Goal: Task Accomplishment & Management: Manage account settings

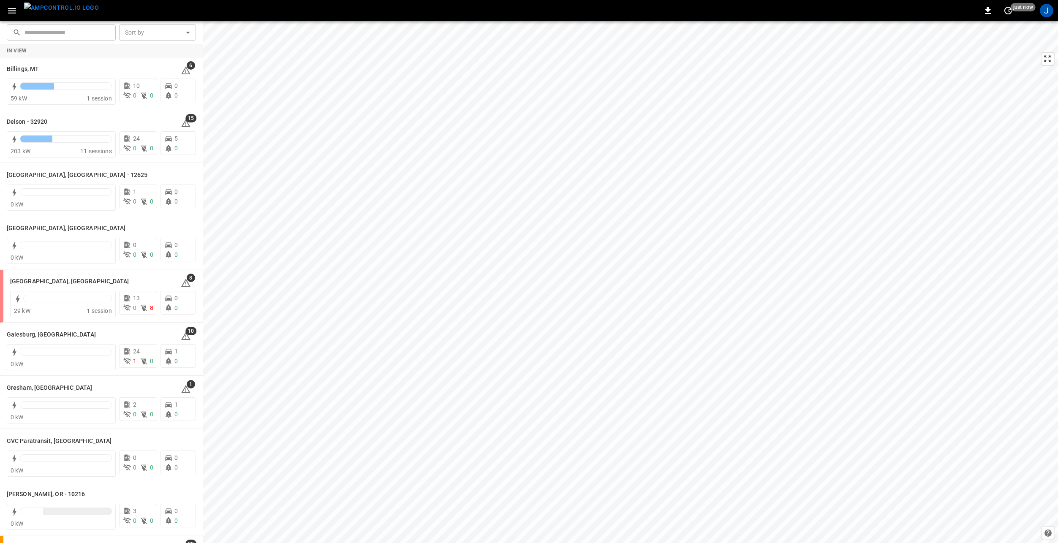
click at [11, 10] on icon "button" at bounding box center [12, 10] width 11 height 11
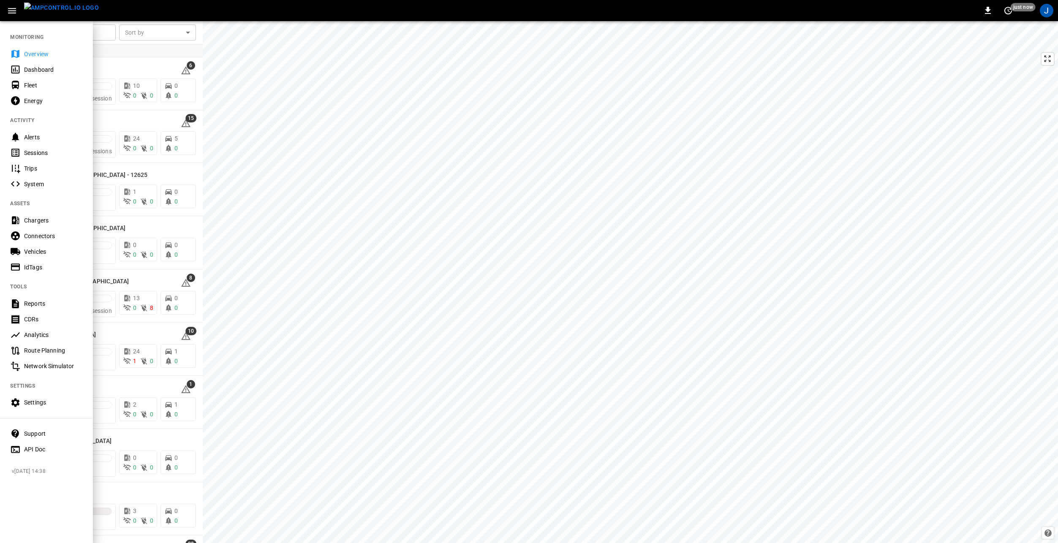
click at [57, 399] on div "Settings" at bounding box center [53, 402] width 59 height 8
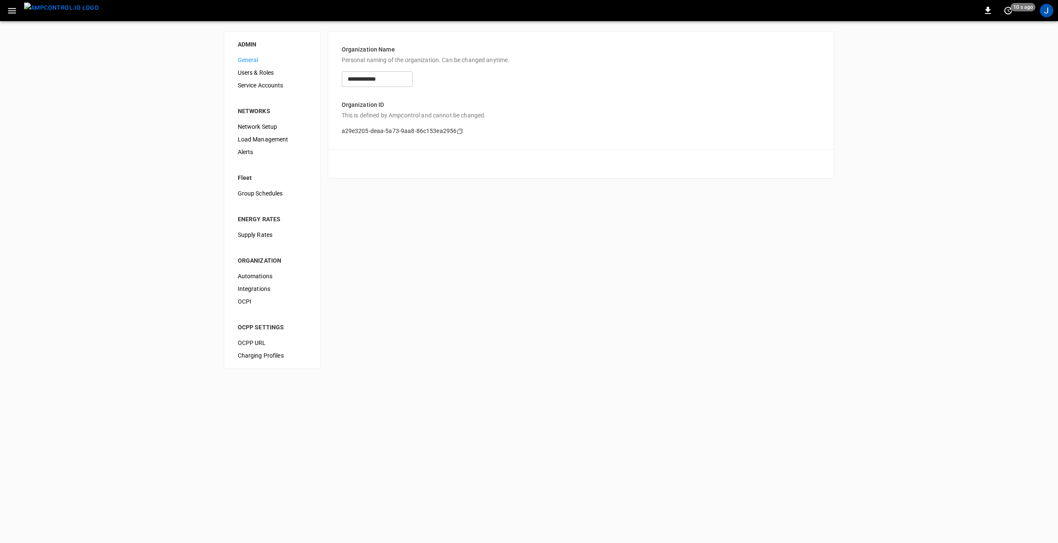
click at [263, 277] on span "Automations" at bounding box center [272, 276] width 69 height 9
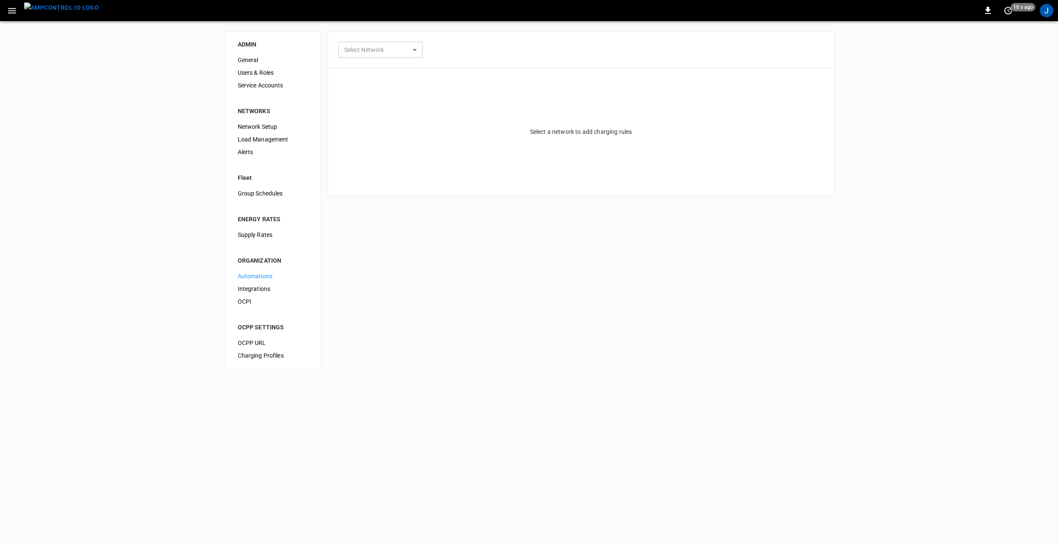
click at [417, 45] on body "0 10 s ago J ADMIN General Users & Roles Service Accounts NETWORKS Network Setu…" at bounding box center [529, 189] width 1058 height 379
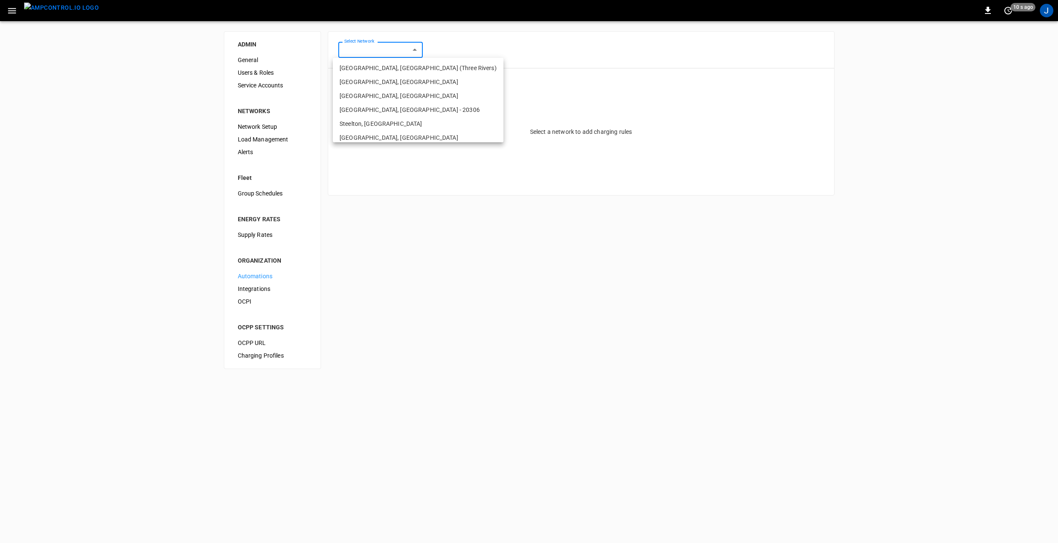
drag, startPoint x: 401, startPoint y: 51, endPoint x: 400, endPoint y: 56, distance: 5.1
click at [401, 51] on div at bounding box center [529, 271] width 1058 height 543
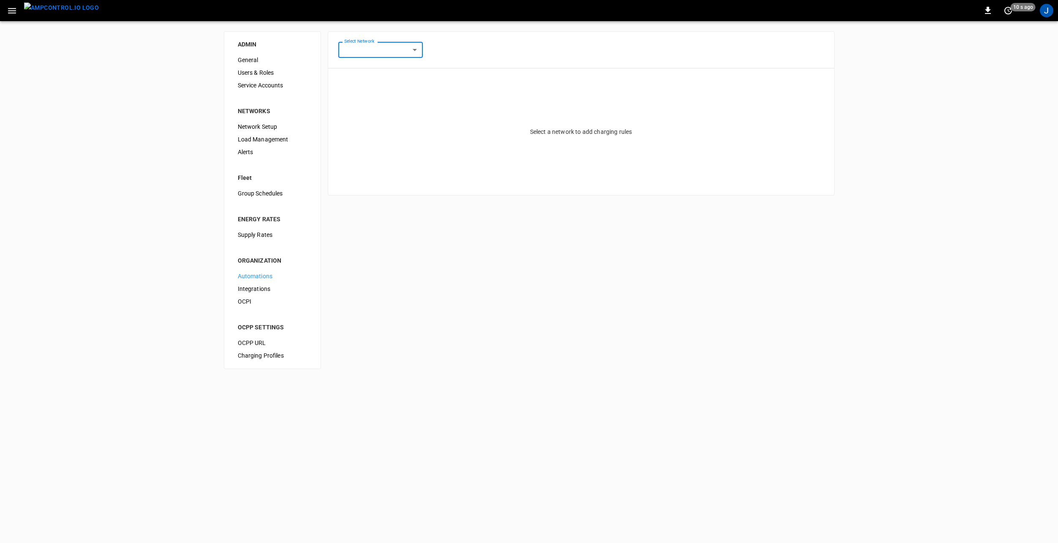
click at [261, 287] on span "Integrations" at bounding box center [272, 289] width 69 height 9
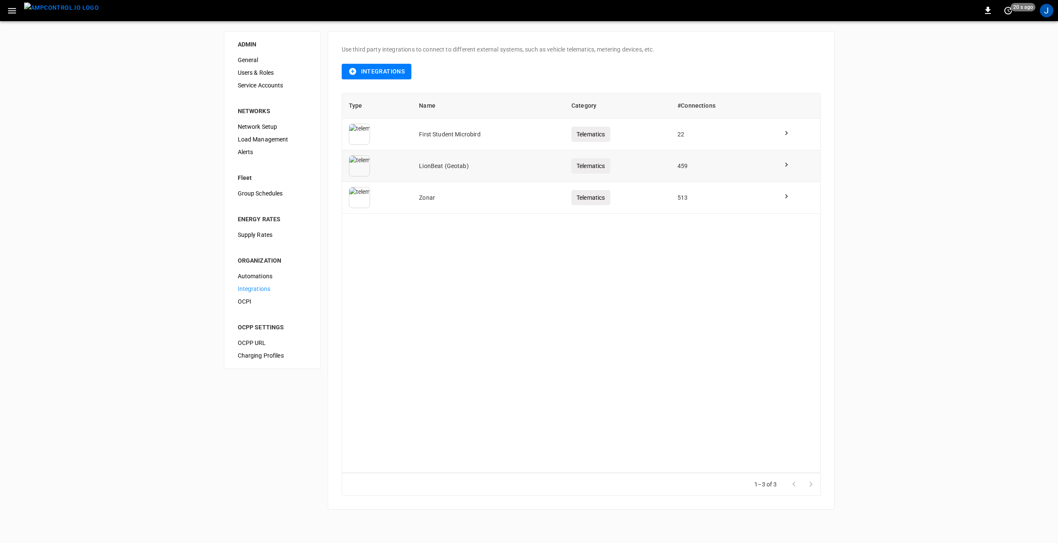
click at [710, 160] on td "459" at bounding box center [722, 166] width 105 height 32
click at [786, 166] on icon at bounding box center [786, 165] width 3 height 4
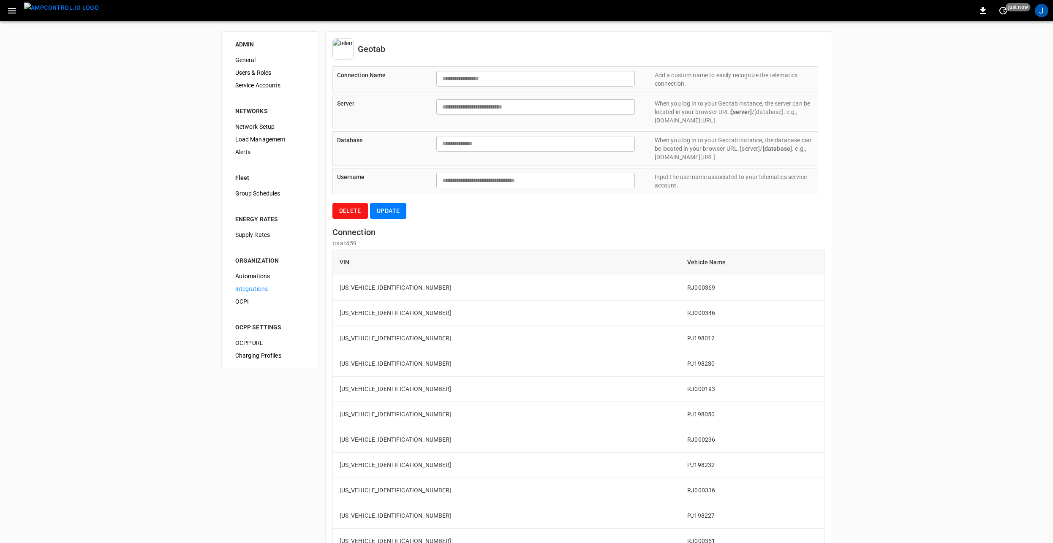
click at [270, 289] on span "Integrations" at bounding box center [269, 289] width 69 height 9
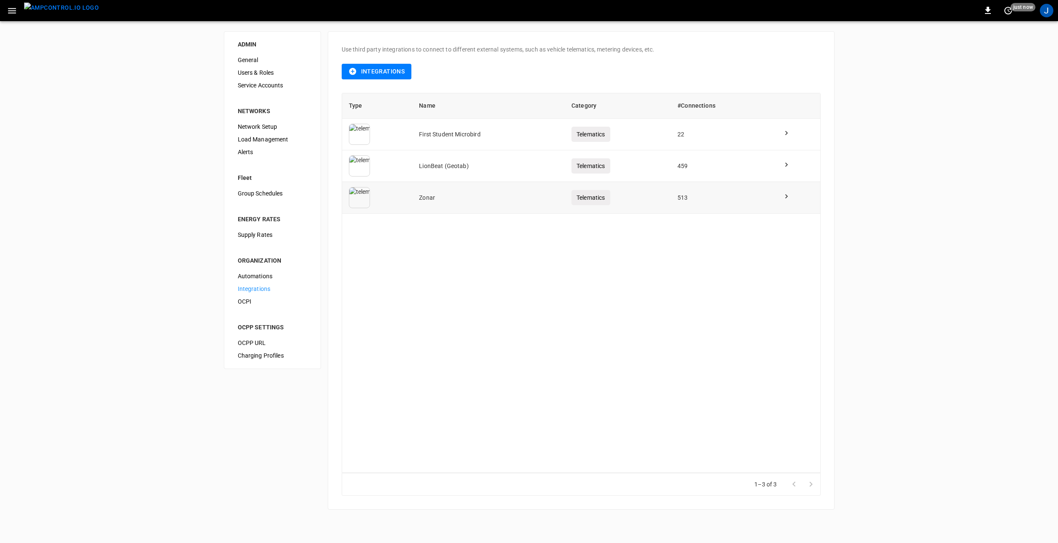
click at [782, 206] on td at bounding box center [797, 198] width 45 height 32
click at [790, 195] on icon at bounding box center [786, 196] width 8 height 8
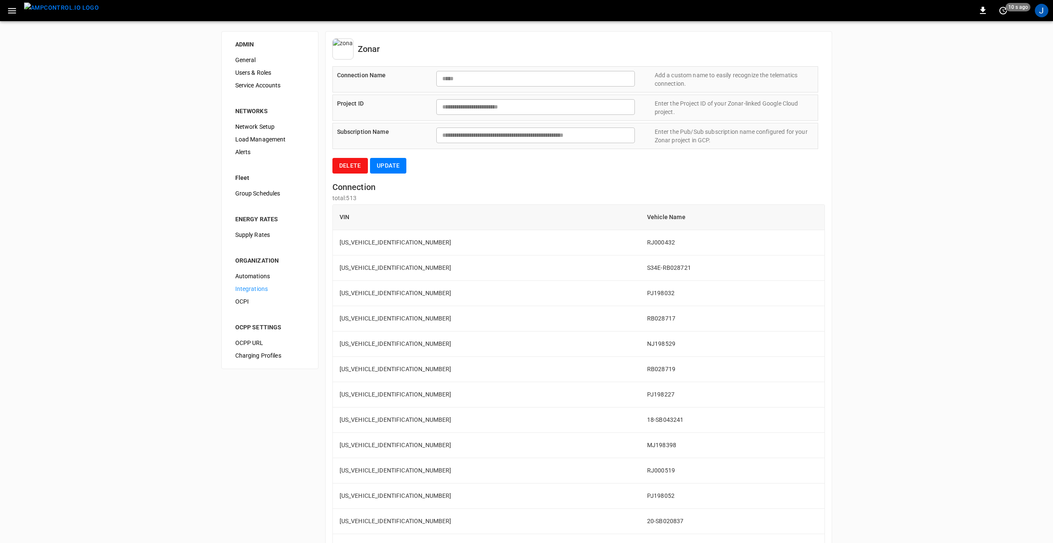
click at [256, 291] on span "Integrations" at bounding box center [269, 289] width 69 height 9
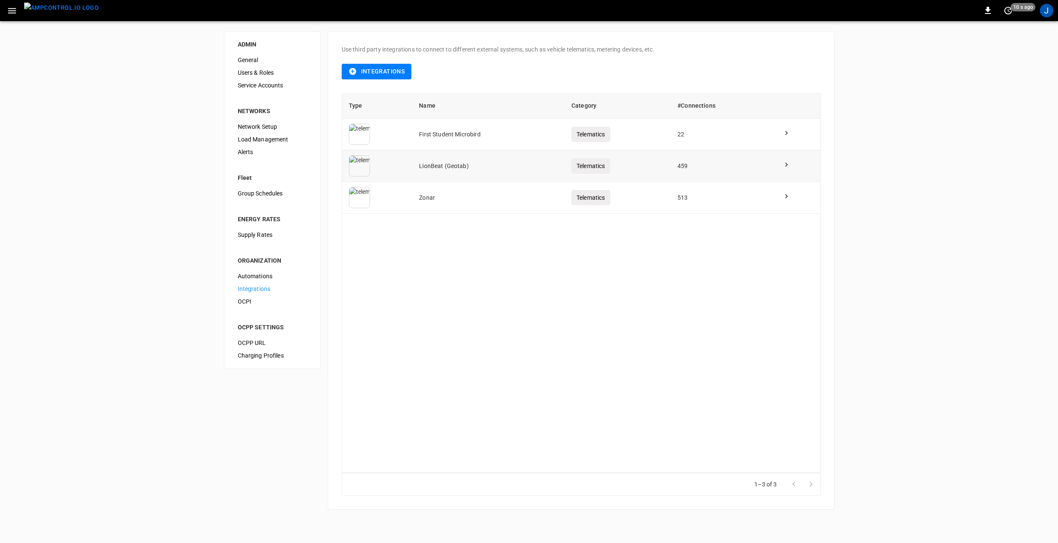
click at [785, 165] on icon at bounding box center [786, 164] width 8 height 8
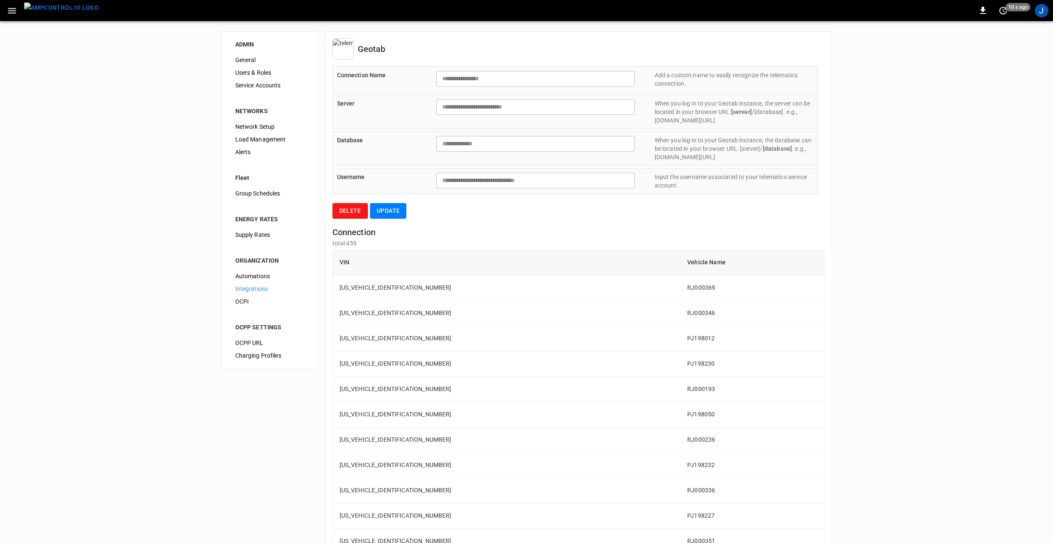
click at [936, 219] on div "**********" at bounding box center [526, 362] width 1053 height 682
click at [381, 209] on button "Update" at bounding box center [388, 211] width 36 height 16
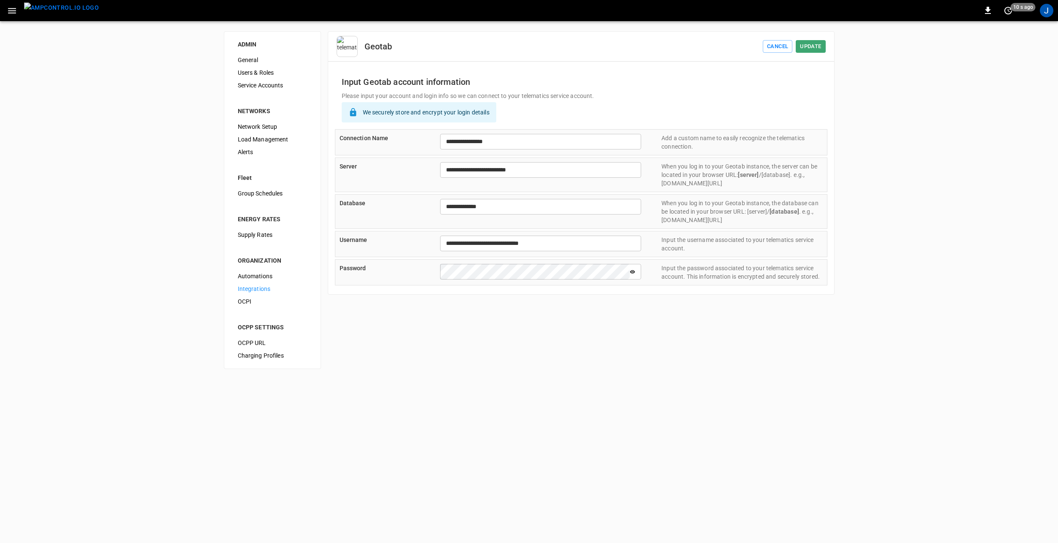
click at [634, 274] on icon at bounding box center [632, 272] width 5 height 6
click at [680, 379] on html "**********" at bounding box center [529, 189] width 1058 height 379
click at [784, 44] on button "Cancel" at bounding box center [778, 46] width 30 height 13
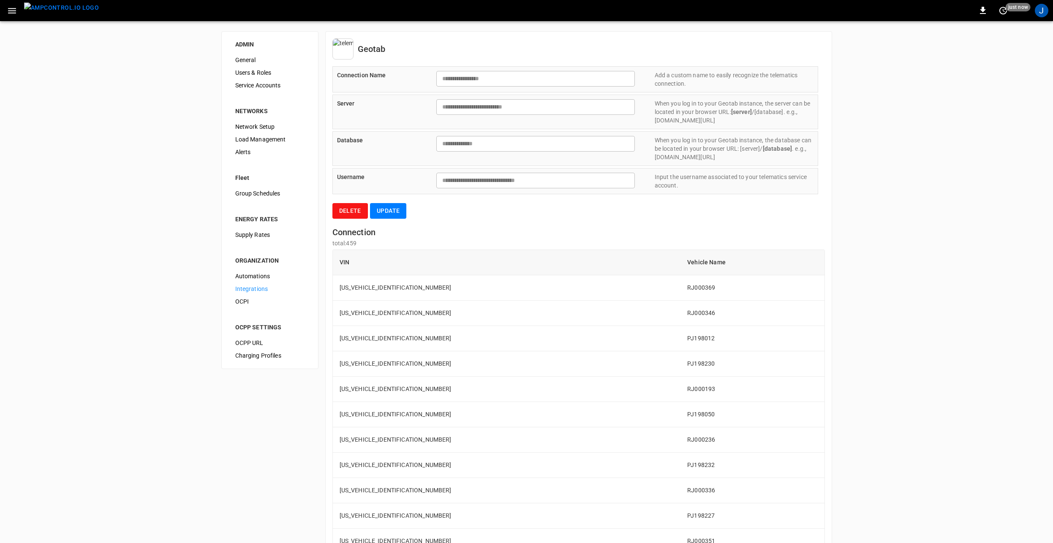
click at [356, 214] on button "Delete" at bounding box center [349, 211] width 35 height 16
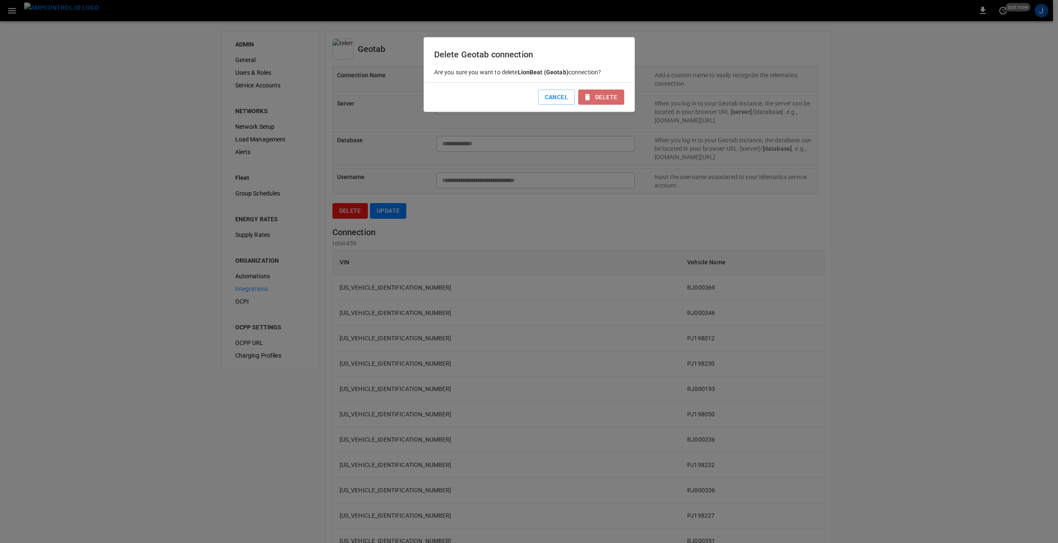
click at [605, 95] on button "Delete" at bounding box center [601, 98] width 46 height 16
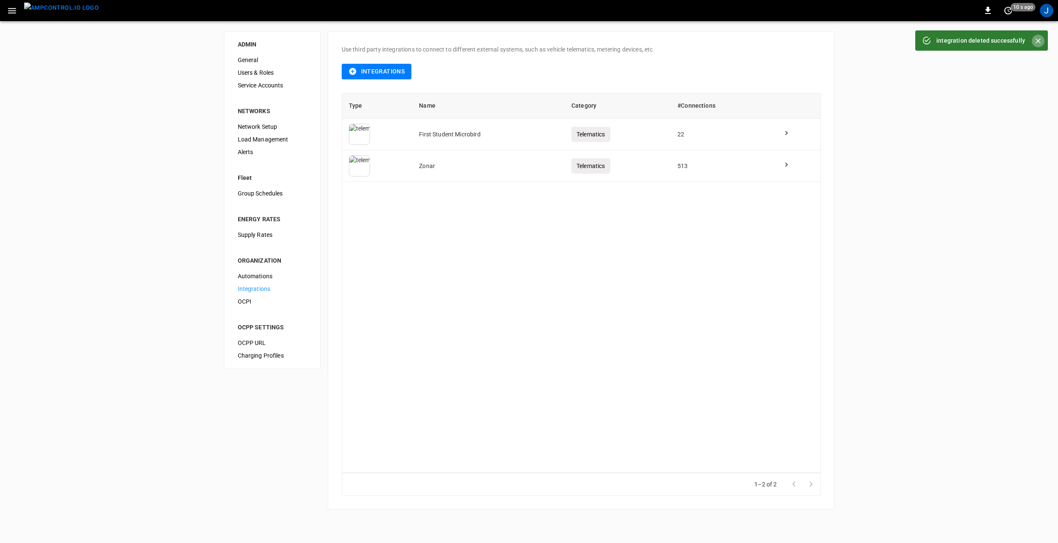
click at [1037, 40] on icon "Close" at bounding box center [1038, 41] width 8 height 8
click at [58, 10] on img "menu" at bounding box center [61, 8] width 75 height 11
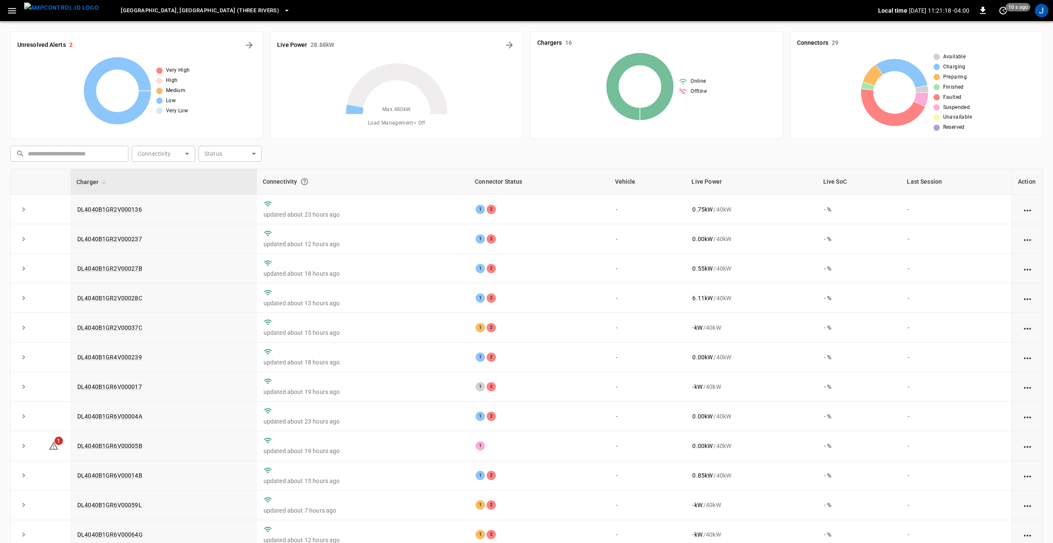
click at [12, 15] on icon "button" at bounding box center [12, 10] width 11 height 11
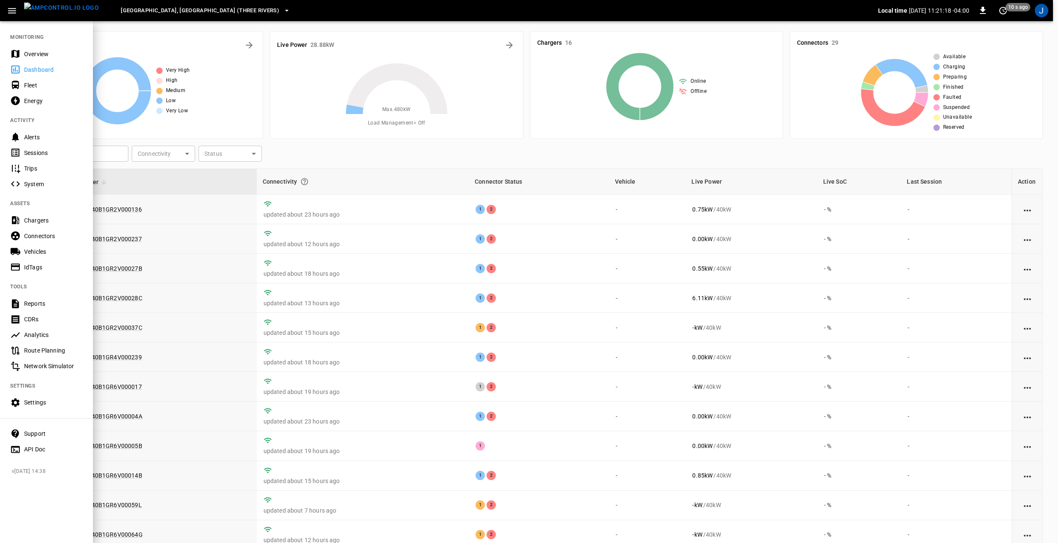
click at [37, 46] on nav "MONITORING Overview Dashboard Fleet Energy ACTIVITY Alerts Sessions Trips Syste…" at bounding box center [46, 240] width 93 height 440
click at [43, 54] on div "Overview" at bounding box center [53, 54] width 59 height 8
